Goal: Check status: Check status

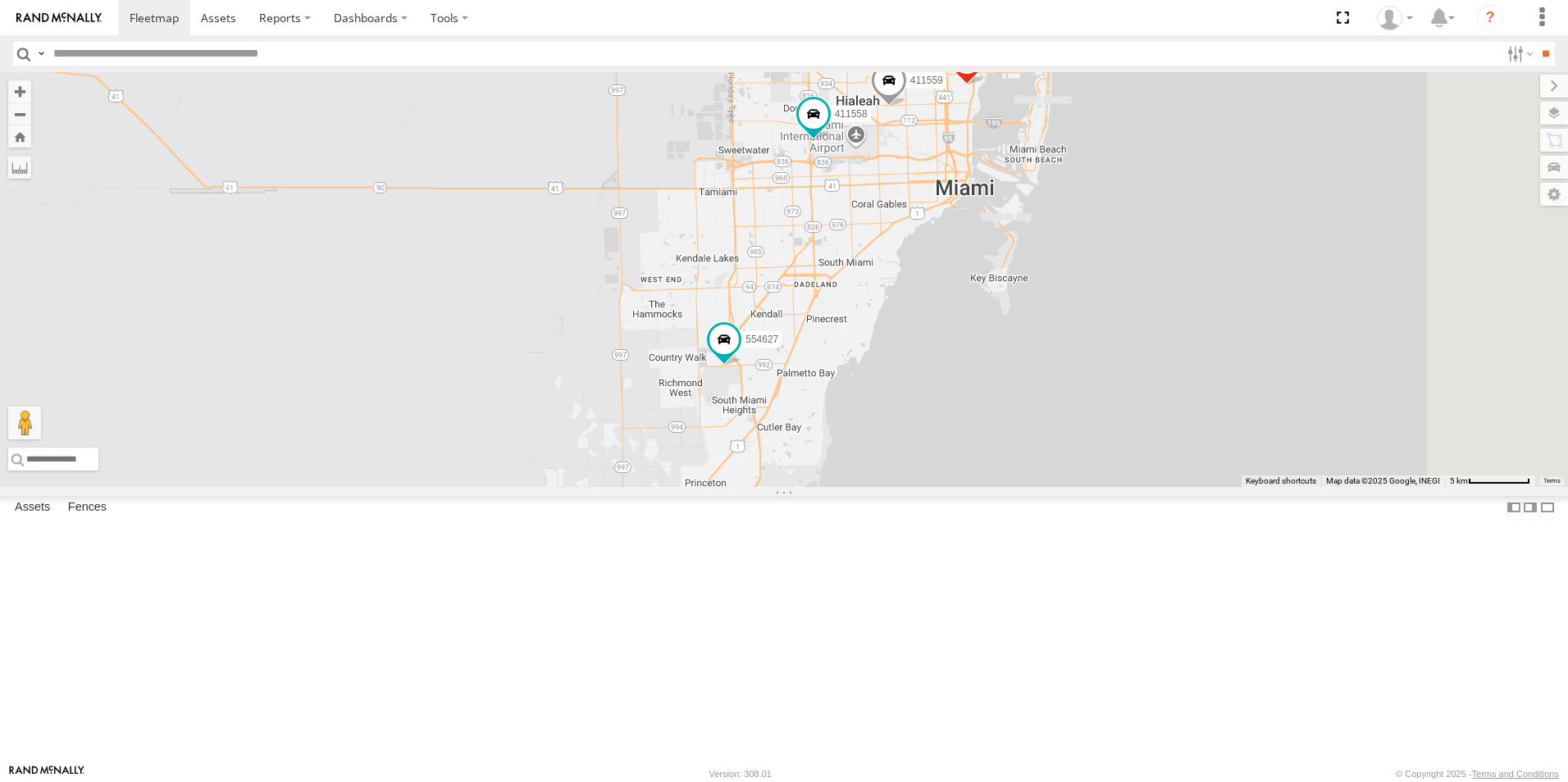
drag, startPoint x: 1109, startPoint y: 256, endPoint x: 972, endPoint y: 393, distance: 193.7
click at [972, 396] on div "554627 Van #1 554628 411560 411558 500913 411559" at bounding box center [784, 279] width 1568 height 415
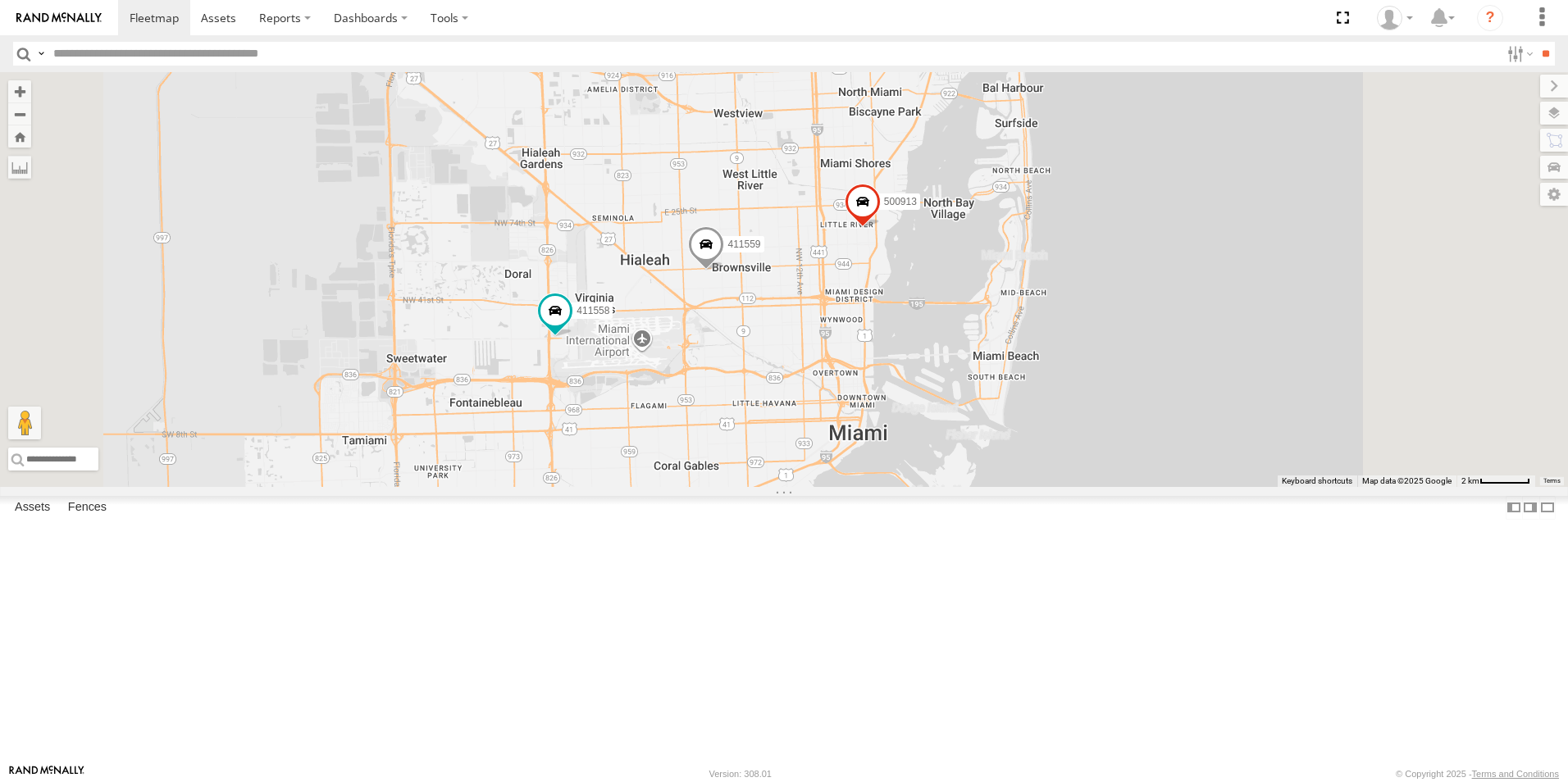
drag, startPoint x: 1029, startPoint y: 344, endPoint x: 880, endPoint y: 571, distance: 271.5
click at [882, 487] on div "554627 Van #1 554628 411560 411558 500913 411559 500914 411557" at bounding box center [784, 279] width 1568 height 415
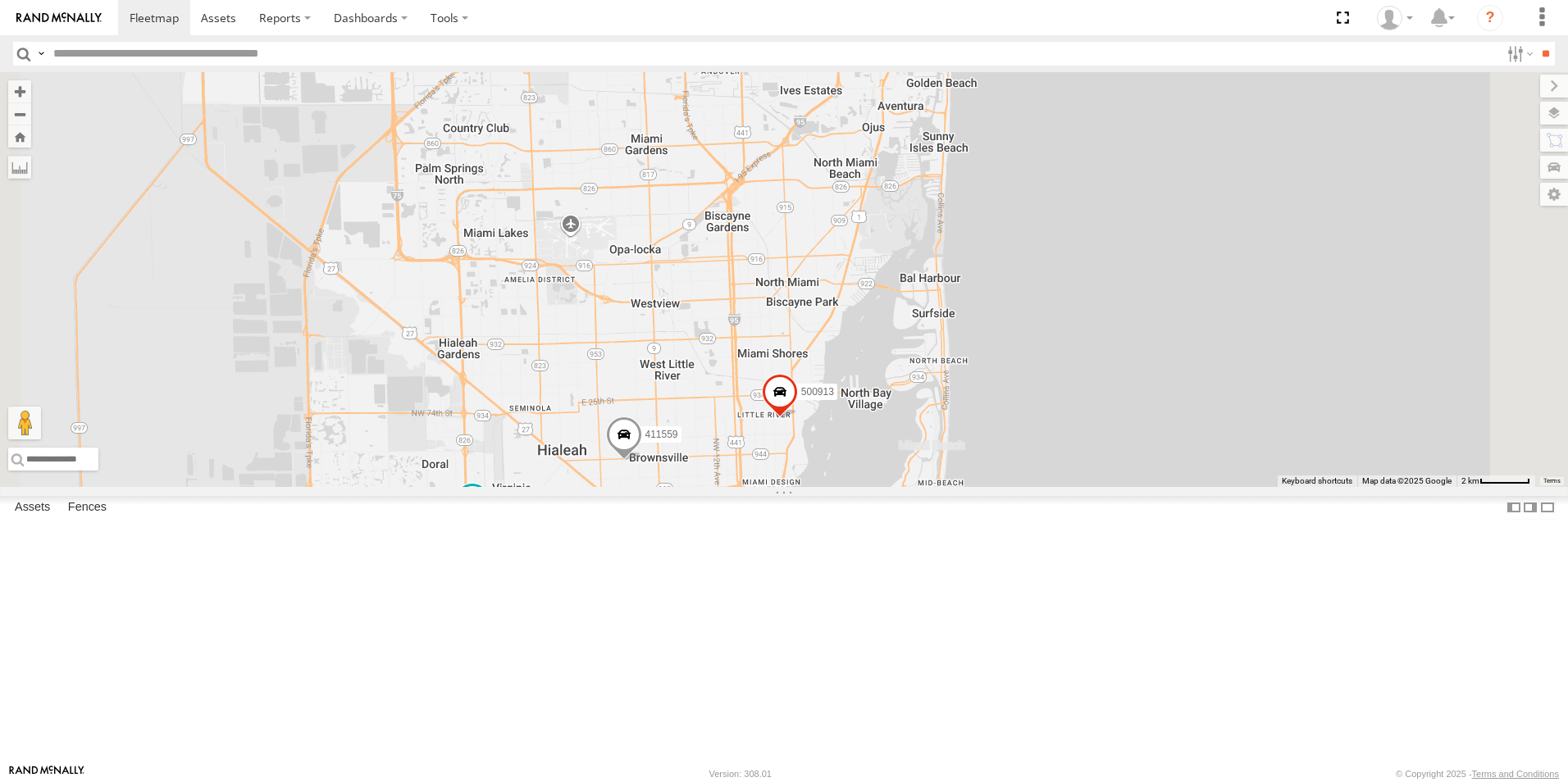
drag, startPoint x: 965, startPoint y: 380, endPoint x: 934, endPoint y: 427, distance: 56.3
click at [948, 436] on div "554627 Van #1 554628 411560 411558 500913 411559 500914 411557" at bounding box center [784, 279] width 1568 height 415
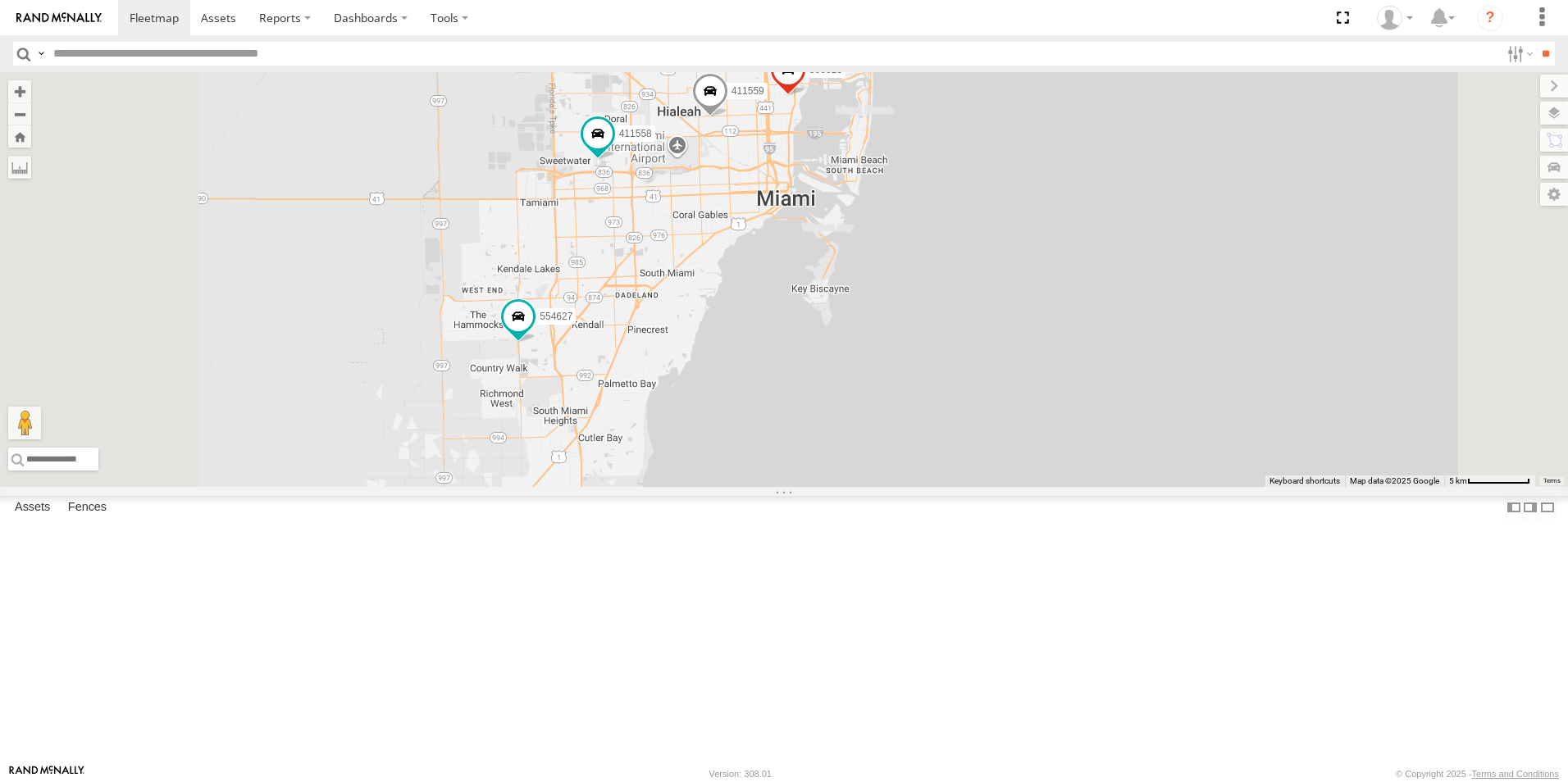
drag, startPoint x: 641, startPoint y: 457, endPoint x: 674, endPoint y: 217, distance: 242.3
click at [674, 217] on div "554627 500914 Van #1 411557 500913 411559 411558" at bounding box center [784, 279] width 1568 height 415
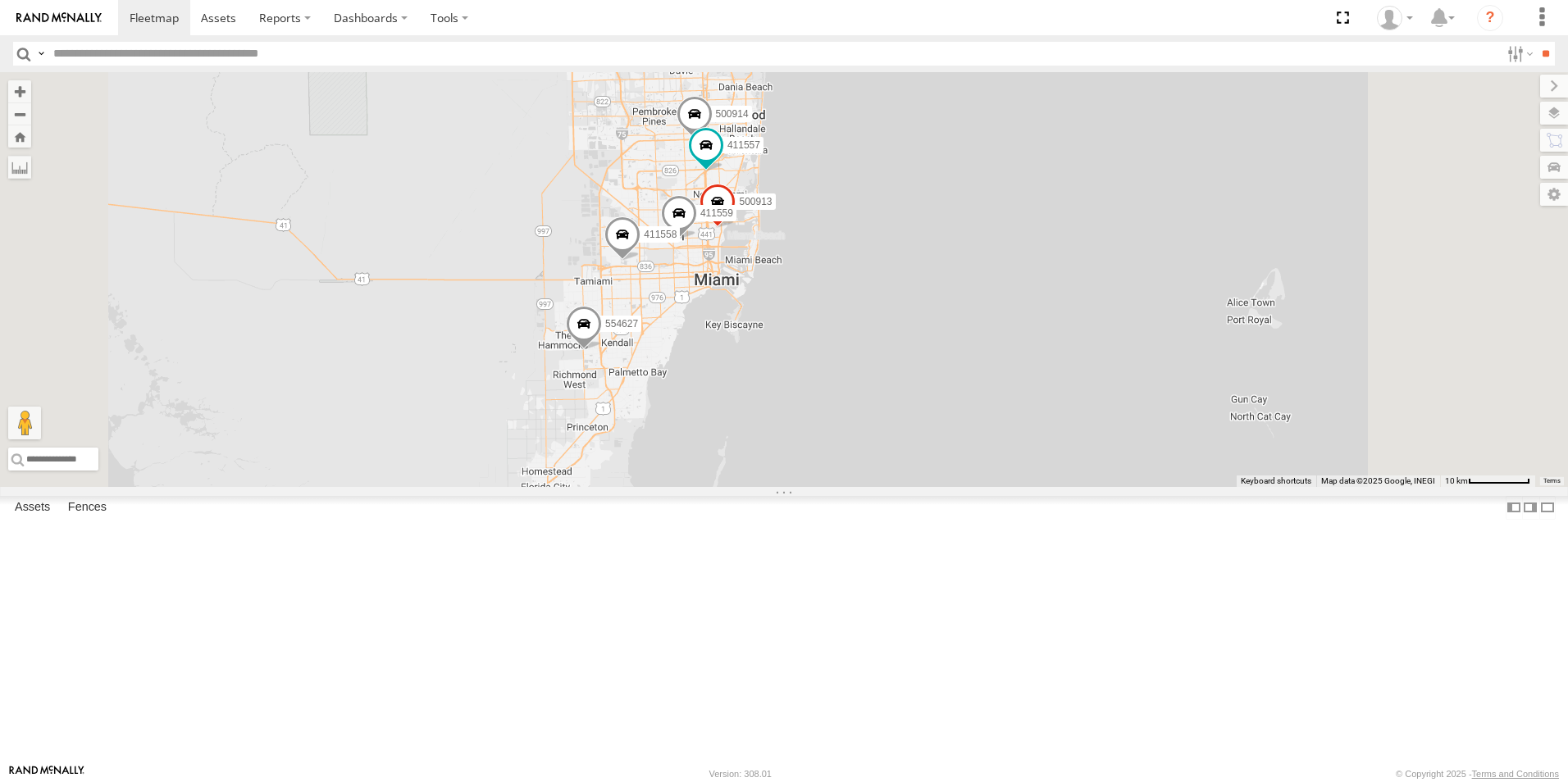
drag, startPoint x: 1176, startPoint y: 273, endPoint x: 1136, endPoint y: 480, distance: 210.8
click at [1136, 480] on div "554627 500914 411557 500913 411559 411558" at bounding box center [784, 279] width 1568 height 415
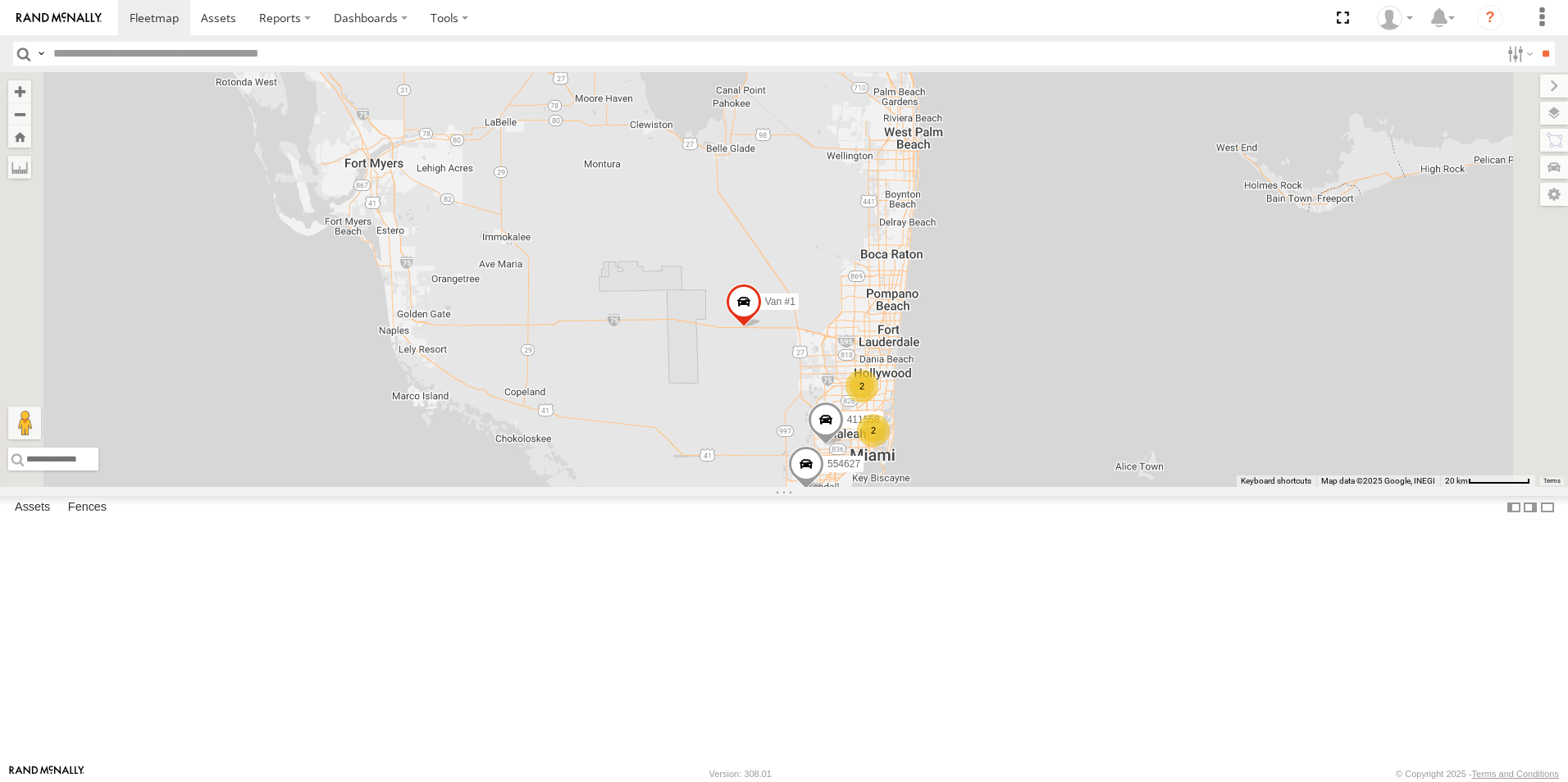
drag, startPoint x: 664, startPoint y: 319, endPoint x: 748, endPoint y: 487, distance: 187.8
click at [748, 487] on div "554627 411558 Van #1 2 2" at bounding box center [784, 279] width 1568 height 415
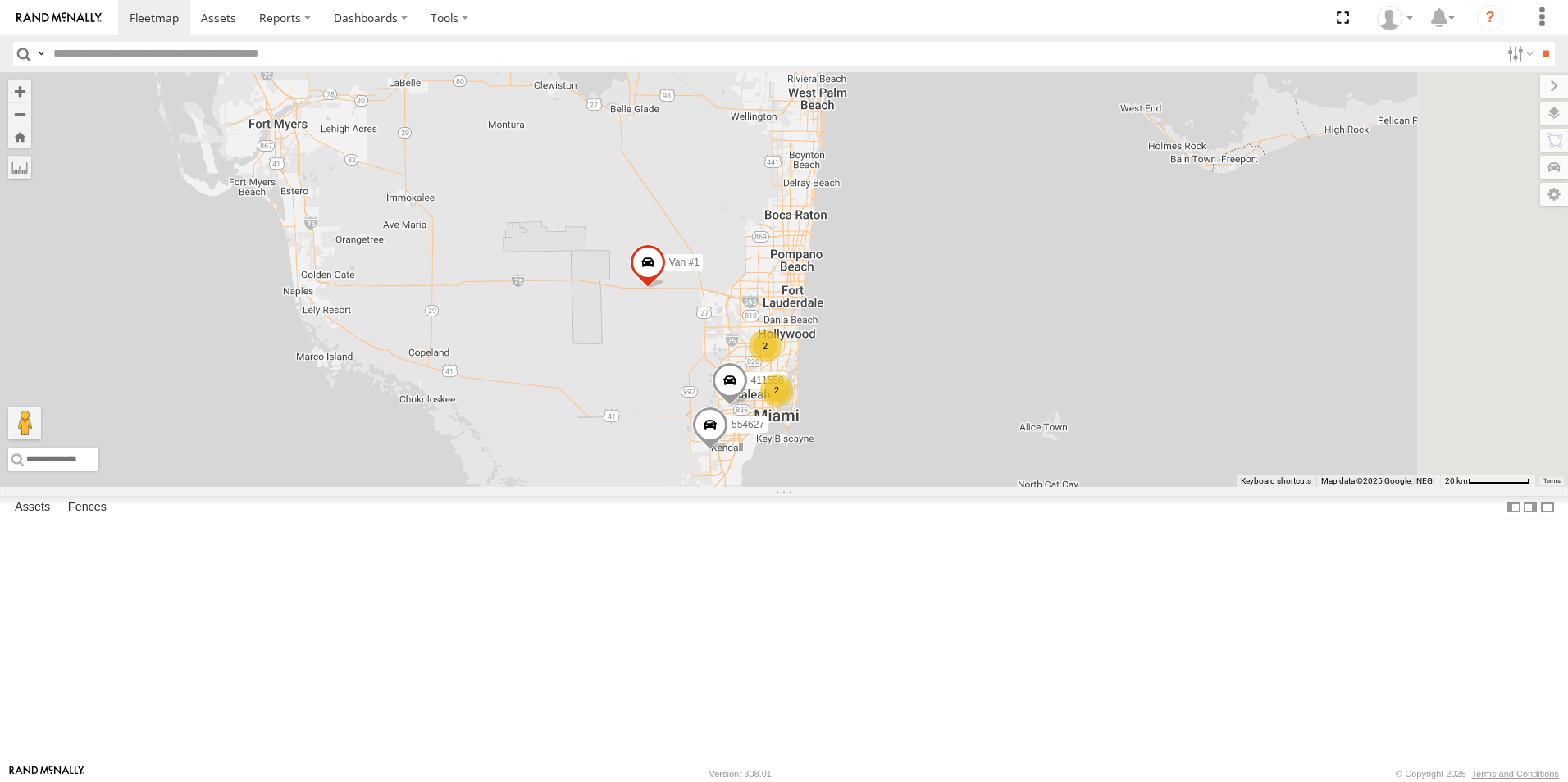
drag, startPoint x: 799, startPoint y: 492, endPoint x: 701, endPoint y: 459, distance: 103.4
click at [703, 461] on div "554627 411558 Van #1 2 2 554628" at bounding box center [784, 279] width 1568 height 415
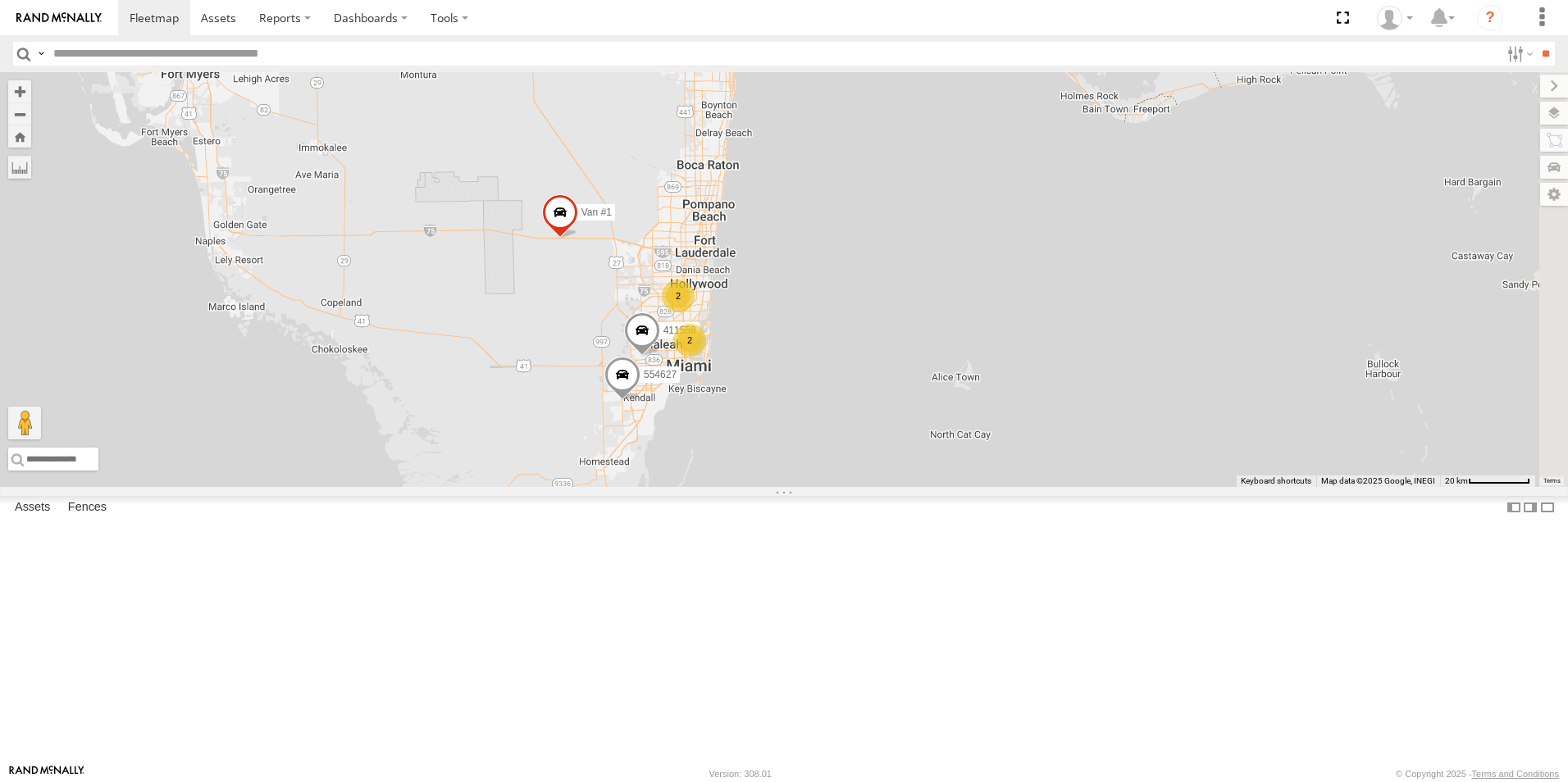
drag, startPoint x: 757, startPoint y: 485, endPoint x: 667, endPoint y: 436, distance: 102.5
click at [668, 435] on div "554627 411558 Van #1 2 2 554628" at bounding box center [784, 279] width 1568 height 415
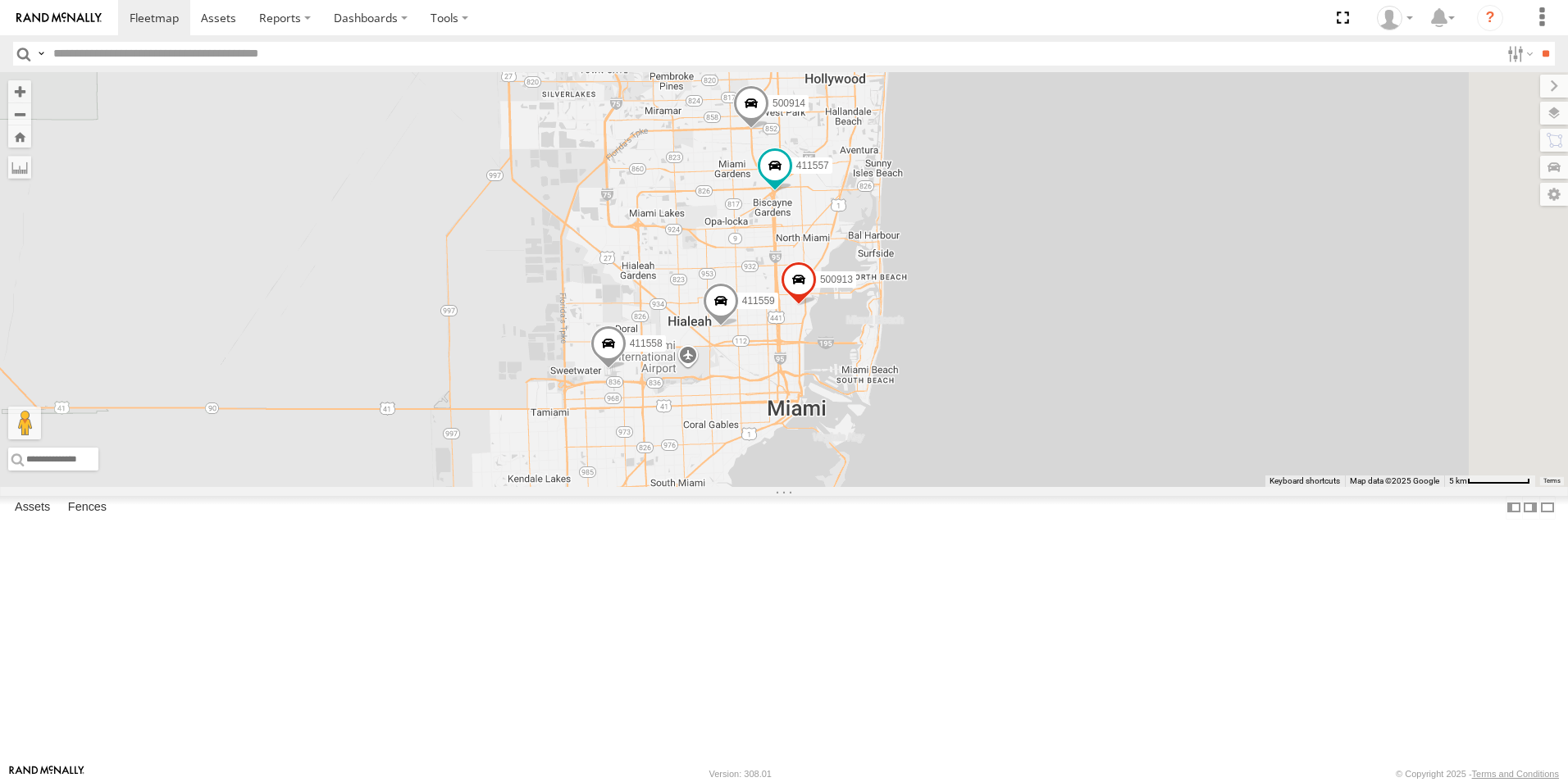
drag, startPoint x: 875, startPoint y: 519, endPoint x: 789, endPoint y: 326, distance: 211.3
click at [789, 326] on div "554627 411558 Van #1 554628 500914 411557 500913 411559" at bounding box center [784, 279] width 1568 height 415
